Goal: Task Accomplishment & Management: Complete application form

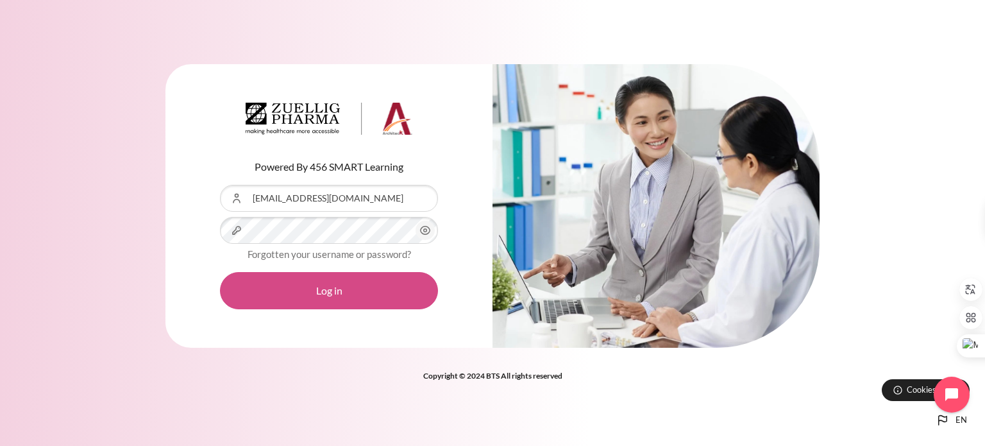
click at [352, 290] on button "Log in" at bounding box center [329, 290] width 218 height 37
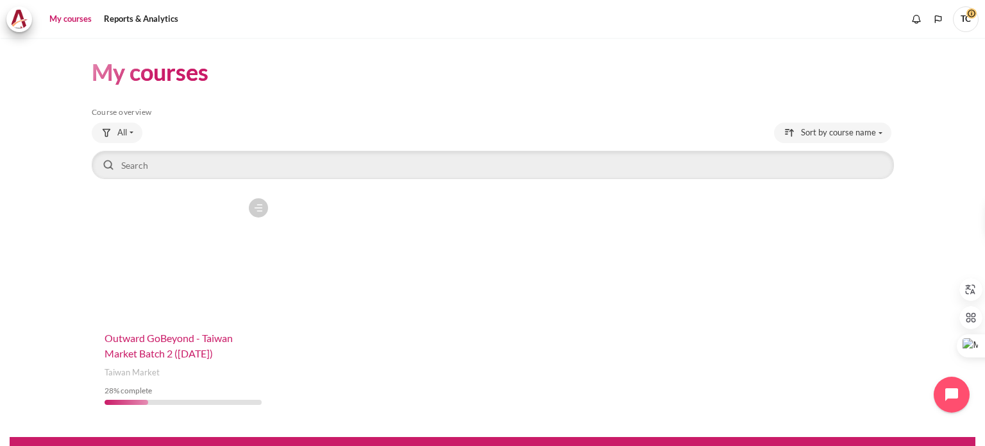
click at [159, 355] on span "Outward GoBeyond - Taiwan Market Batch 2 (Sep 2025)" at bounding box center [169, 346] width 128 height 28
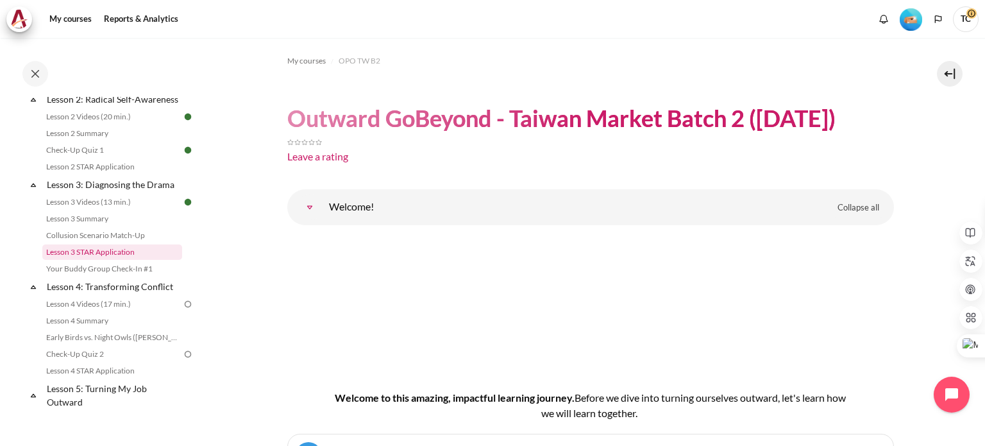
scroll to position [321, 0]
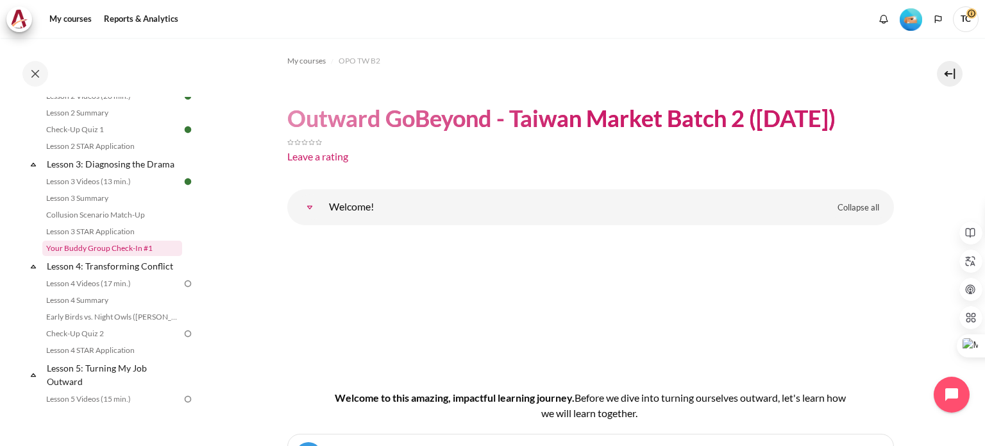
click at [129, 256] on link "Your Buddy Group Check-In #1" at bounding box center [112, 248] width 140 height 15
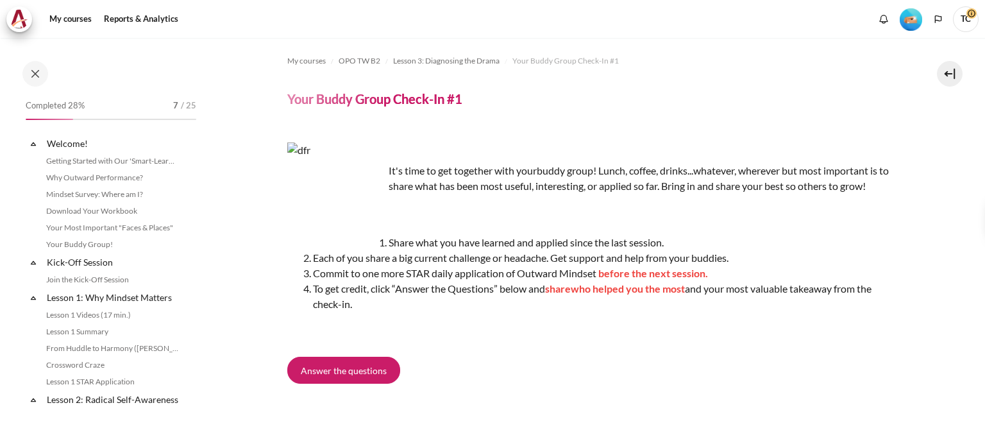
scroll to position [329, 0]
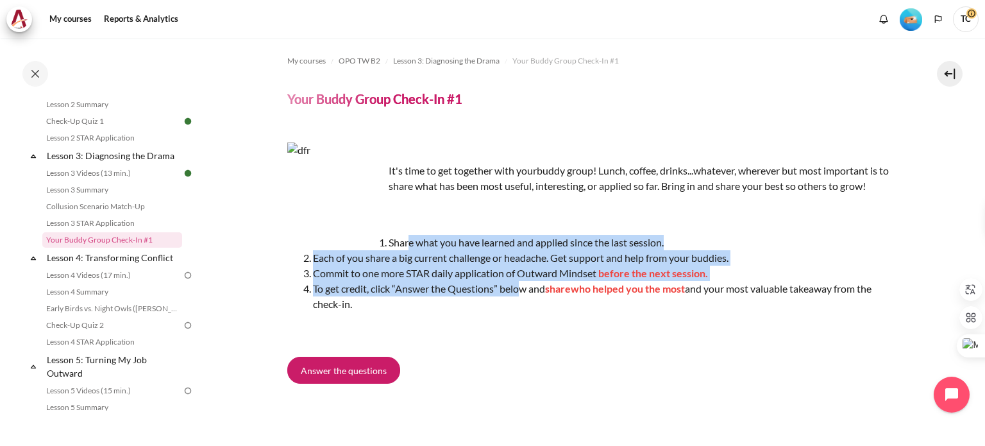
drag, startPoint x: 408, startPoint y: 241, endPoint x: 518, endPoint y: 292, distance: 121.1
click at [518, 292] on ol "Share what you have learned and applied since the last session. Each of you sha…" at bounding box center [590, 273] width 607 height 77
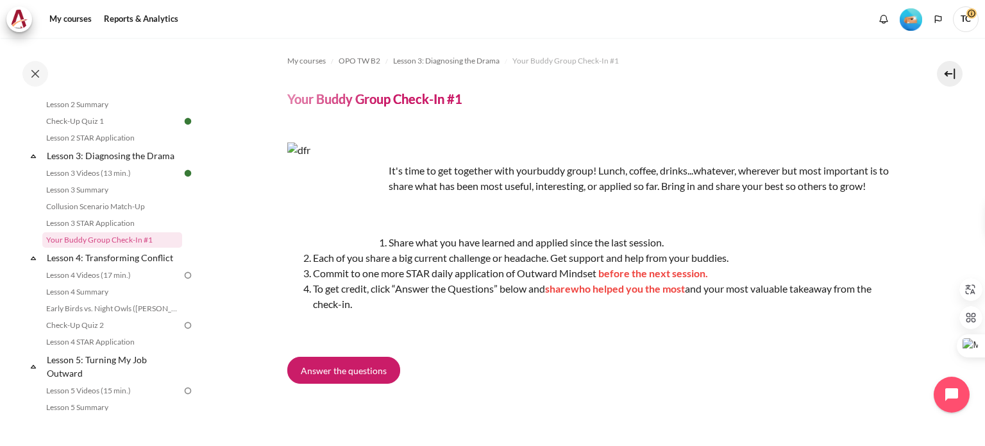
click at [616, 288] on span "who helped you the most" at bounding box center [628, 288] width 114 height 12
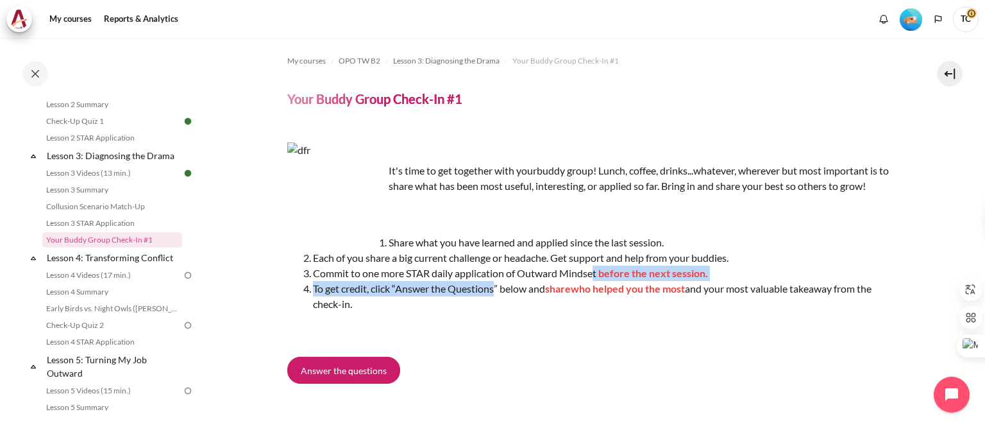
drag, startPoint x: 494, startPoint y: 291, endPoint x: 596, endPoint y: 277, distance: 103.0
click at [596, 277] on ol "Share what you have learned and applied since the last session. Each of you sha…" at bounding box center [590, 273] width 607 height 77
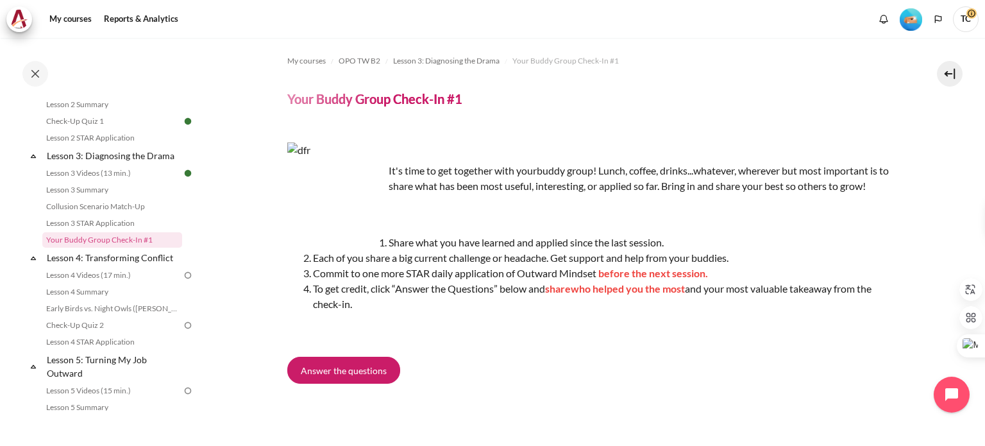
click at [460, 269] on li "Commit to one more STAR daily application of Outward Mindset before the next se…" at bounding box center [603, 273] width 581 height 15
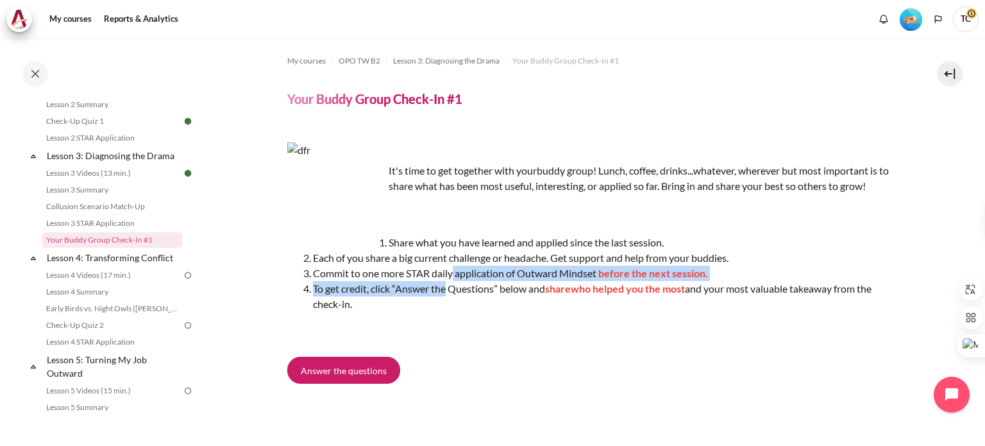
drag, startPoint x: 453, startPoint y: 273, endPoint x: 448, endPoint y: 293, distance: 21.2
click at [448, 293] on ol "Share what you have learned and applied since the last session. Each of you sha…" at bounding box center [590, 273] width 607 height 77
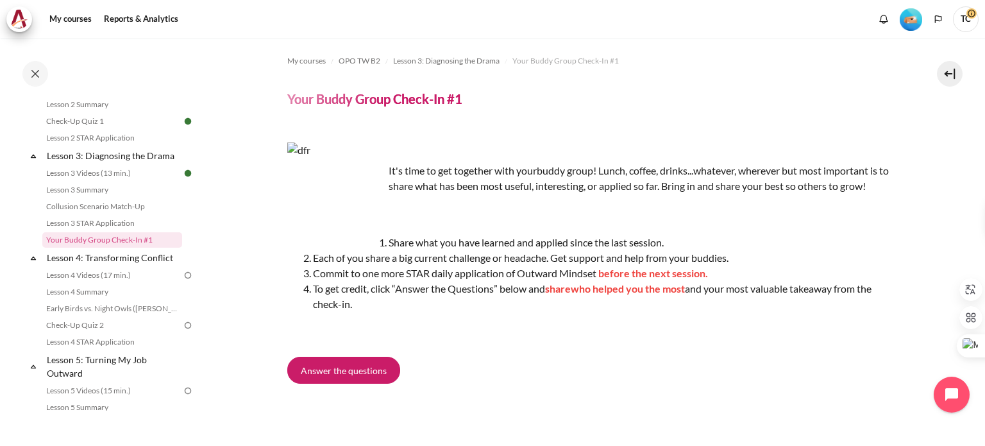
click at [388, 267] on li "Commit to one more STAR daily application of Outward Mindset before the next se…" at bounding box center [603, 273] width 581 height 15
click at [351, 371] on span "Answer the questions" at bounding box center [344, 370] width 86 height 13
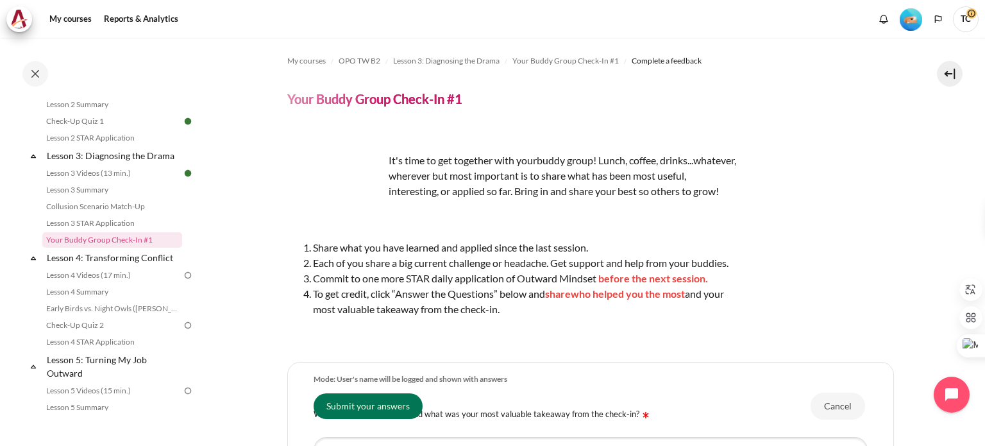
drag, startPoint x: 537, startPoint y: 310, endPoint x: 518, endPoint y: 332, distance: 29.2
click at [518, 332] on div "It's time to get together with your buddy group! Lunch, coffee, drinks...whatev…" at bounding box center [511, 237] width 449 height 210
click at [516, 306] on li "To get credit, click “Answer the Questions” below and share who helped you the …" at bounding box center [524, 301] width 423 height 31
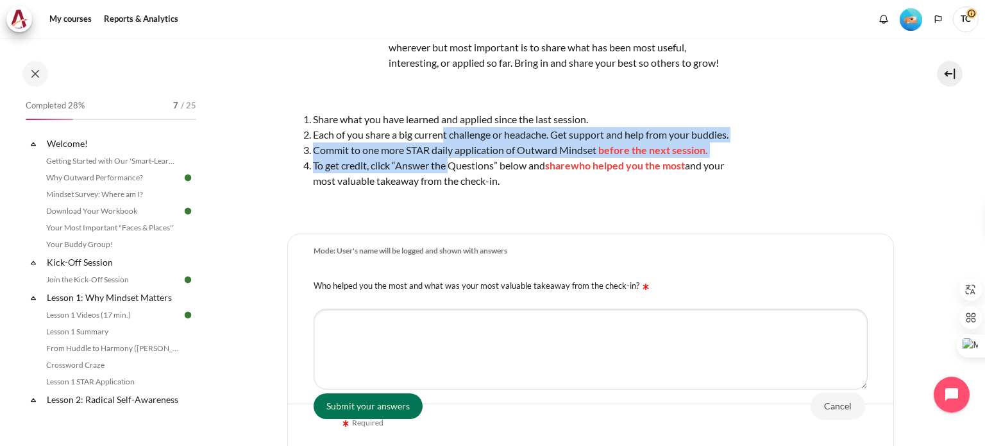
drag, startPoint x: 445, startPoint y: 151, endPoint x: 452, endPoint y: 182, distance: 31.4
click at [452, 182] on ol "Share what you have learned and applied since the last session. Each of you sha…" at bounding box center [511, 150] width 449 height 77
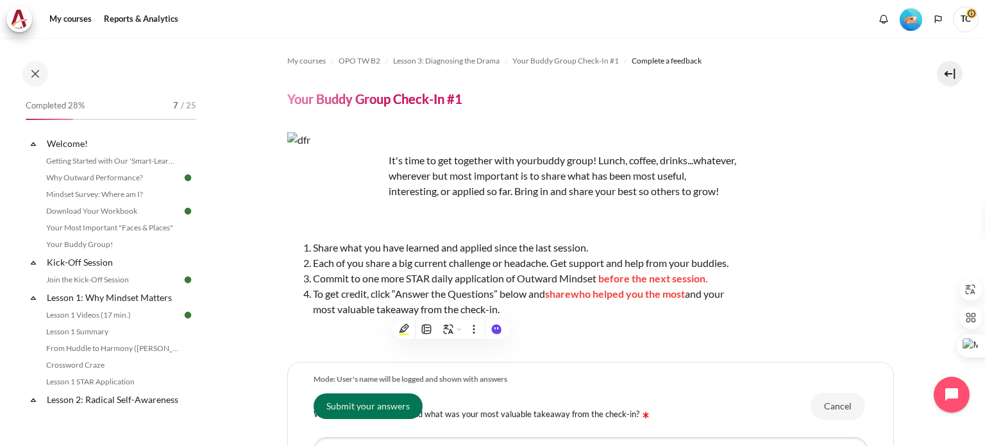
click at [412, 269] on span "Each of you share a big current challenge or headache. Get support and help fro…" at bounding box center [521, 263] width 416 height 12
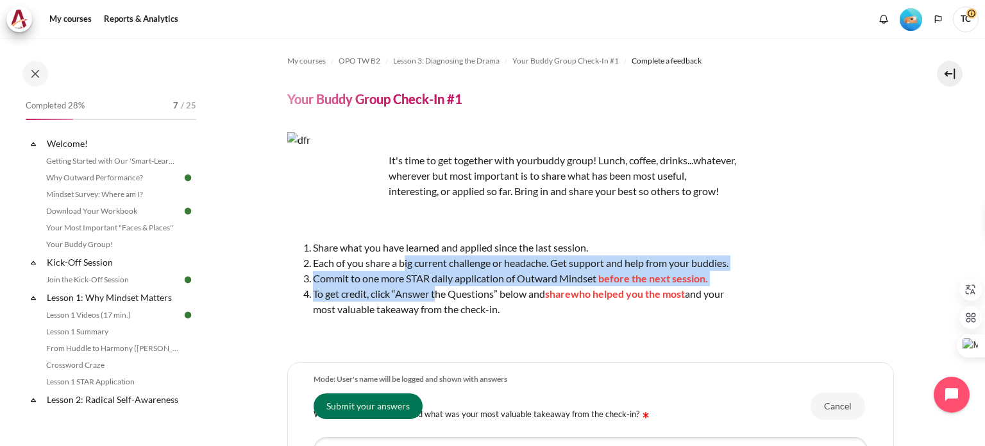
drag, startPoint x: 405, startPoint y: 282, endPoint x: 436, endPoint y: 308, distance: 40.1
click at [436, 308] on ol "Share what you have learned and applied since the last session. Each of you sha…" at bounding box center [511, 278] width 449 height 77
click at [419, 269] on span "Each of you share a big current challenge or headache. Get support and help fro…" at bounding box center [521, 263] width 416 height 12
click at [417, 269] on span "Each of you share a big current challenge or headache. Get support and help fro…" at bounding box center [521, 263] width 416 height 12
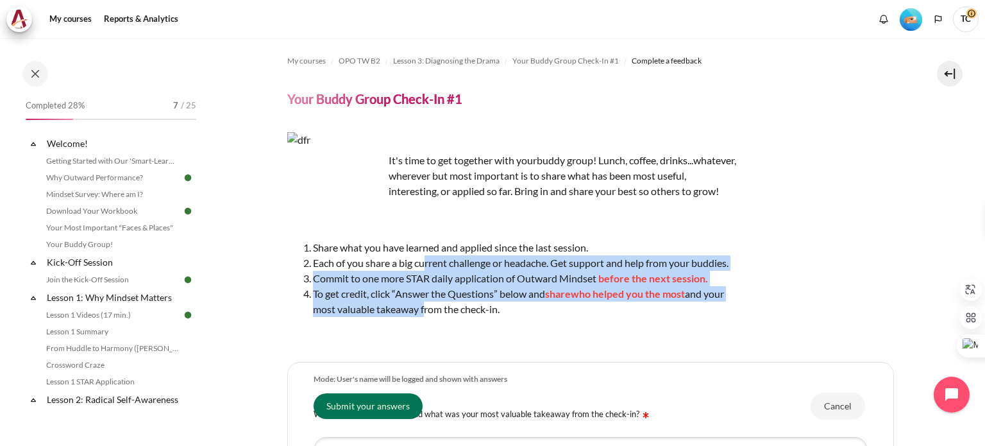
drag, startPoint x: 426, startPoint y: 277, endPoint x: 421, endPoint y: 320, distance: 43.3
click at [421, 317] on ol "Share what you have learned and applied since the last session. Each of you sha…" at bounding box center [511, 278] width 449 height 77
click at [436, 306] on li "To get credit, click “Answer the Questions” below and share who helped you the …" at bounding box center [524, 301] width 423 height 31
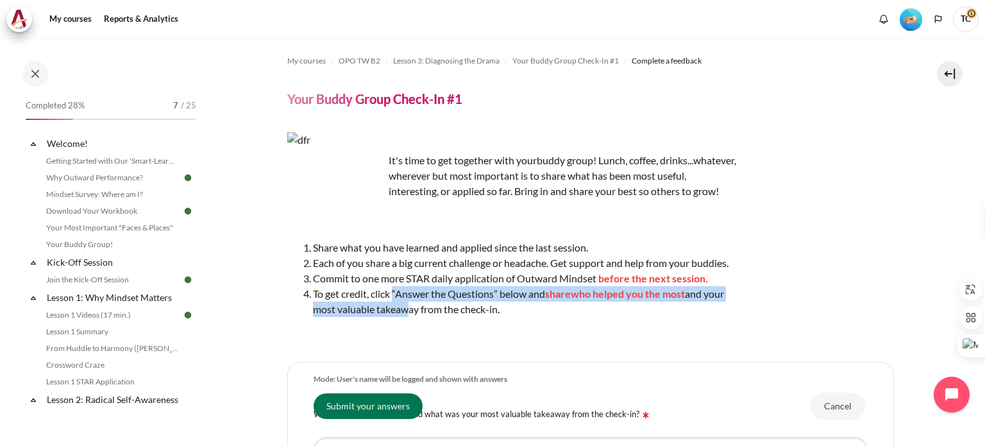
drag, startPoint x: 394, startPoint y: 308, endPoint x: 400, endPoint y: 321, distance: 14.7
click at [400, 317] on li "To get credit, click “Answer the Questions” below and share who helped you the …" at bounding box center [524, 301] width 423 height 31
click at [402, 317] on li "To get credit, click “Answer the Questions” below and share who helped you the …" at bounding box center [524, 301] width 423 height 31
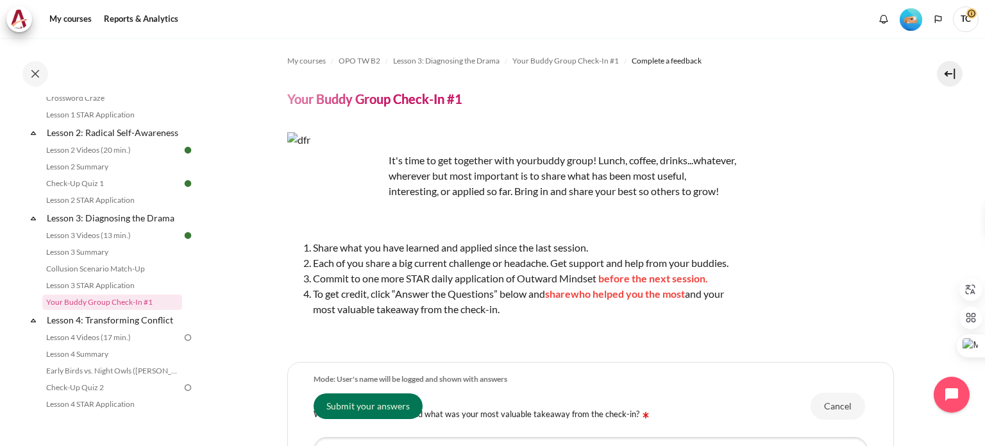
scroll to position [269, 0]
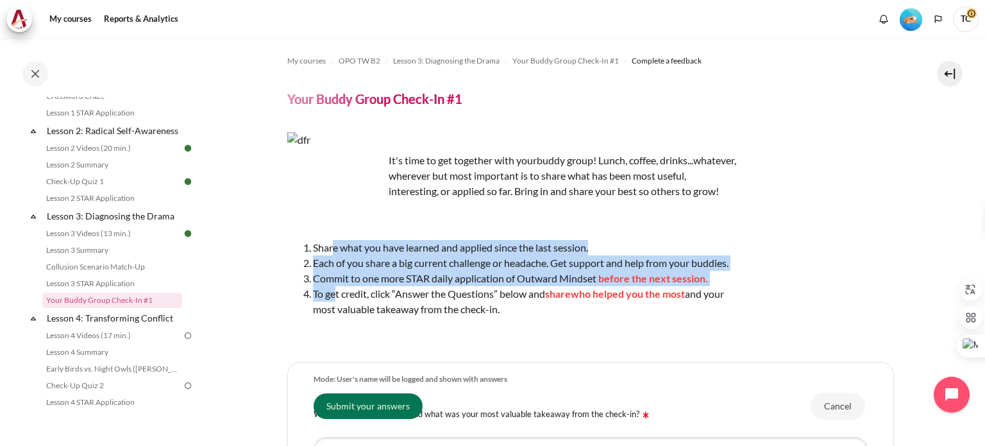
drag, startPoint x: 334, startPoint y: 264, endPoint x: 331, endPoint y: 307, distance: 43.7
click at [331, 307] on ol "Share what you have learned and applied since the last session. Each of you sha…" at bounding box center [511, 278] width 449 height 77
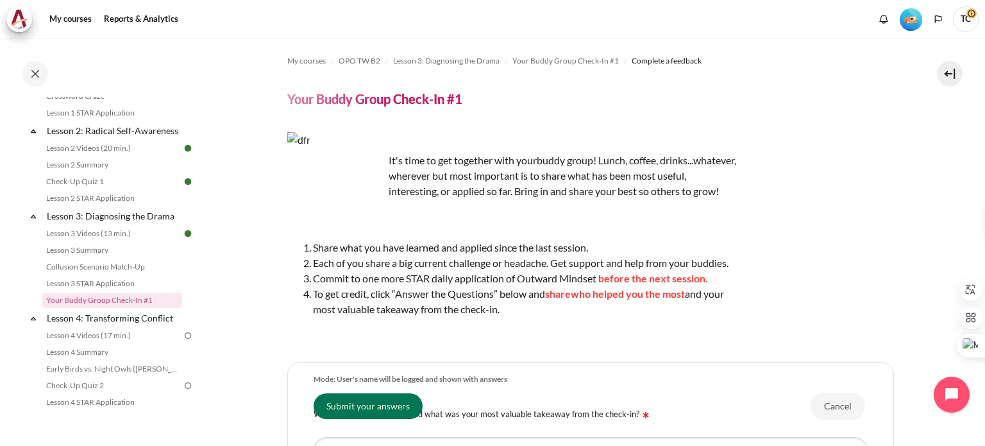
click at [320, 255] on li "Share what you have learned and applied since the last session." at bounding box center [524, 247] width 423 height 15
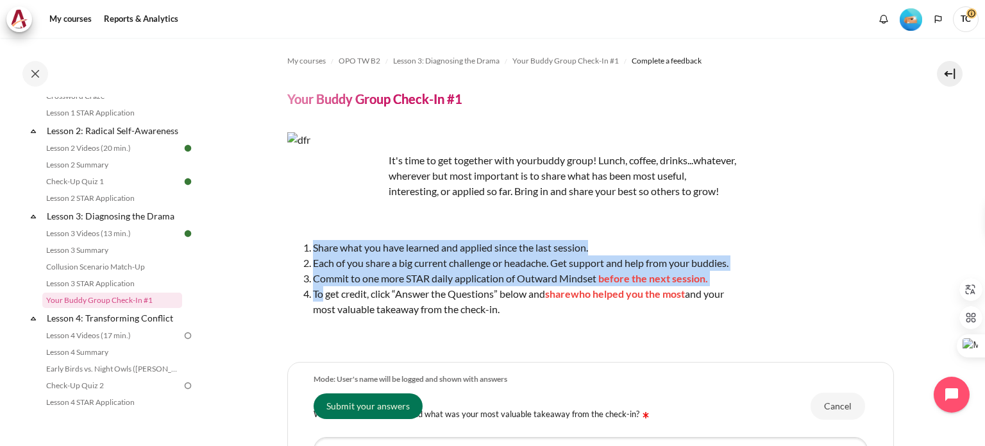
drag, startPoint x: 312, startPoint y: 258, endPoint x: 319, endPoint y: 316, distance: 57.5
click at [319, 316] on ol "Share what you have learned and applied since the last session. Each of you sha…" at bounding box center [511, 278] width 449 height 77
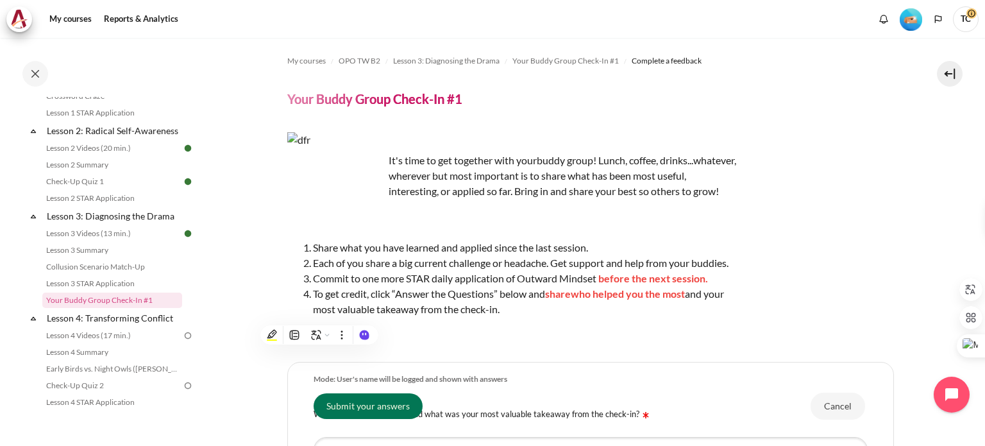
click at [334, 305] on li "To get credit, click “Answer the Questions” below and share who helped you the …" at bounding box center [524, 301] width 423 height 31
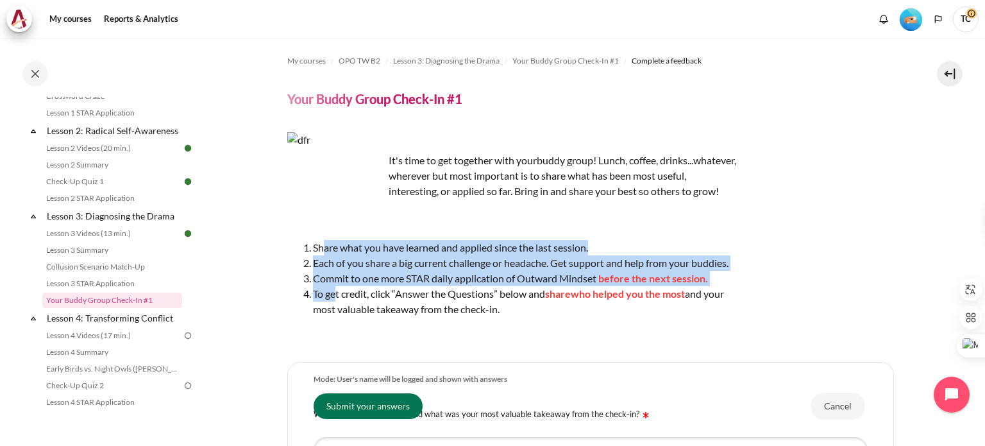
drag, startPoint x: 325, startPoint y: 265, endPoint x: 332, endPoint y: 305, distance: 41.0
click at [332, 305] on ol "Share what you have learned and applied since the last session. Each of you sha…" at bounding box center [511, 278] width 449 height 77
click at [330, 269] on span "Each of you share a big current challenge or headache. Get support and help fro…" at bounding box center [521, 263] width 416 height 12
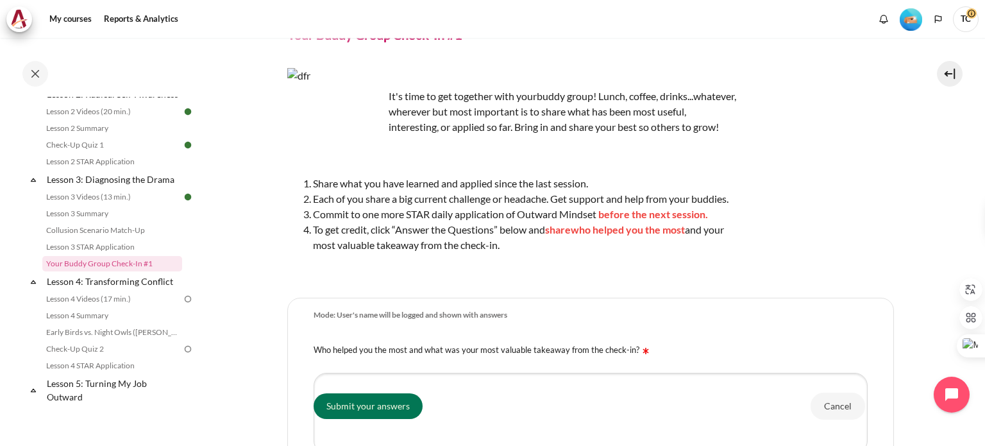
scroll to position [311, 0]
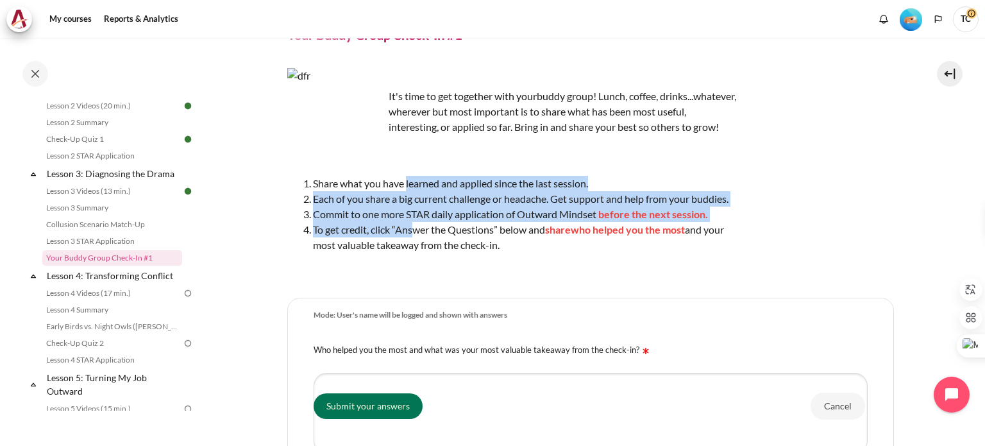
drag, startPoint x: 407, startPoint y: 199, endPoint x: 409, endPoint y: 251, distance: 52.6
click at [409, 251] on ol "Share what you have learned and applied since the last session. Each of you sha…" at bounding box center [511, 214] width 449 height 77
click at [362, 205] on span "Each of you share a big current challenge or headache. Get support and help fro…" at bounding box center [521, 198] width 416 height 12
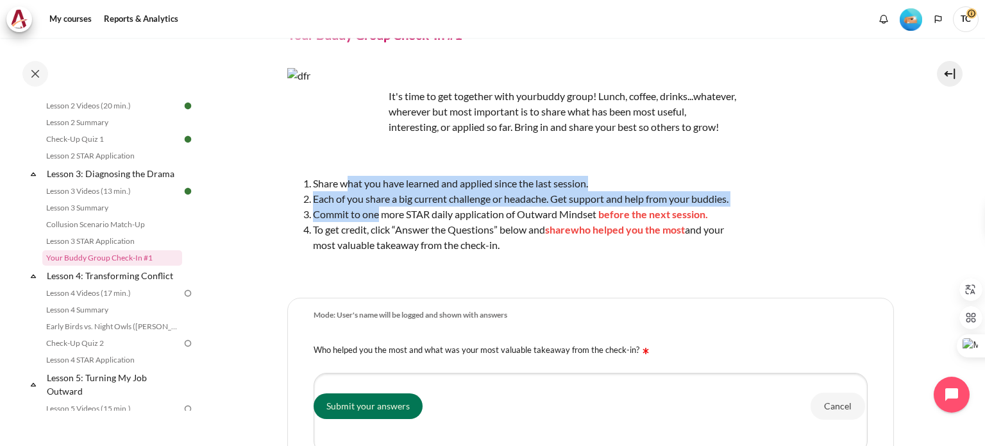
drag, startPoint x: 350, startPoint y: 195, endPoint x: 377, endPoint y: 237, distance: 50.0
click at [377, 237] on ol "Share what you have learned and applied since the last session. Each of you sha…" at bounding box center [511, 214] width 449 height 77
click at [369, 191] on li "Share what you have learned and applied since the last session." at bounding box center [524, 183] width 423 height 15
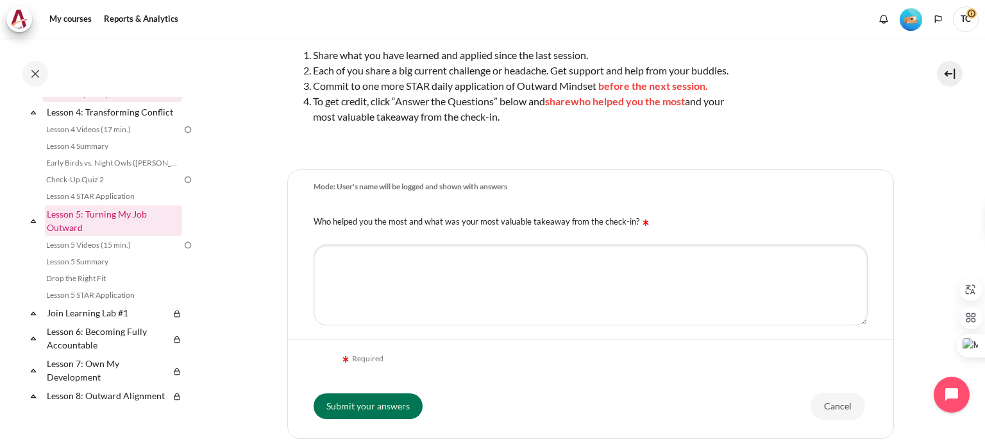
scroll to position [488, 0]
